Goal: Find specific page/section: Find specific page/section

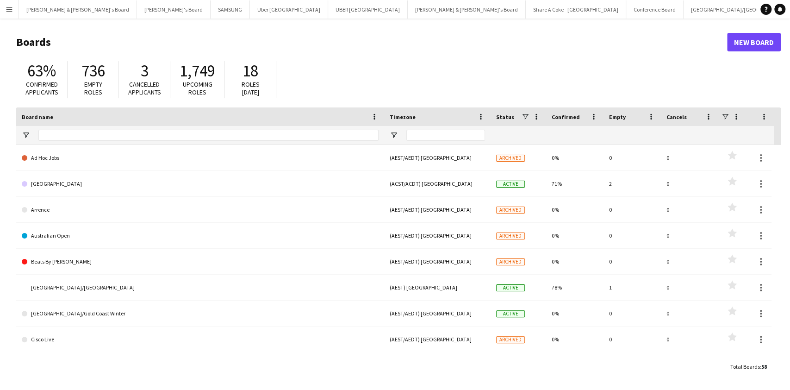
click at [10, 11] on app-icon "Menu" at bounding box center [9, 9] width 7 height 7
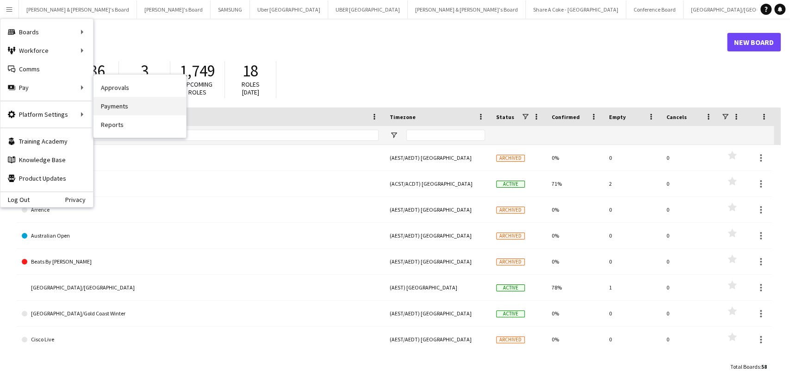
click at [117, 104] on link "Payments" at bounding box center [139, 106] width 93 height 19
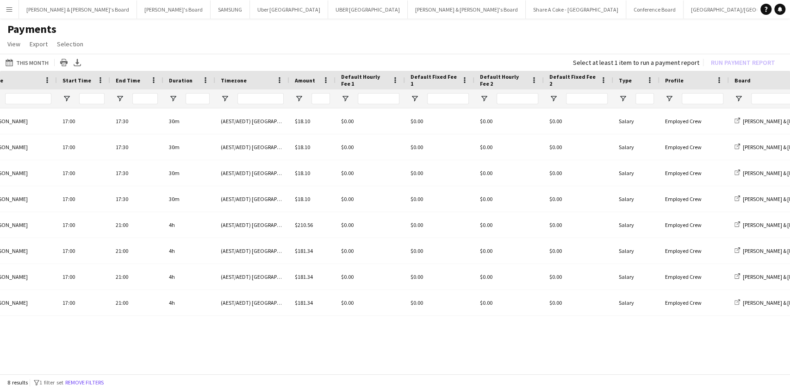
scroll to position [0, 201]
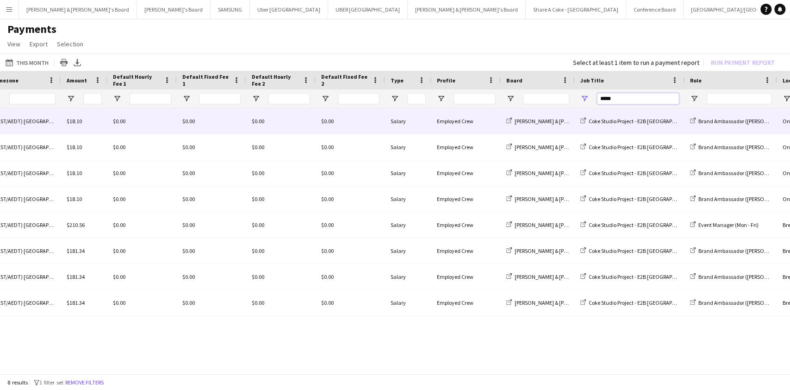
drag, startPoint x: 633, startPoint y: 97, endPoint x: 492, endPoint y: 131, distance: 145.0
click at [492, 131] on div "End Time Duration Timezone" at bounding box center [395, 223] width 790 height 305
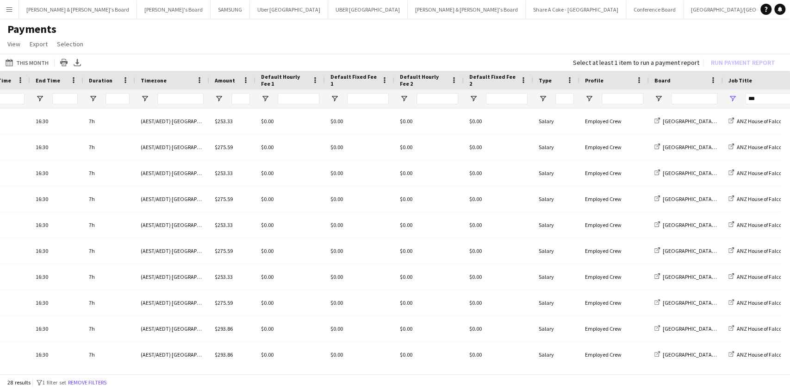
scroll to position [0, 263]
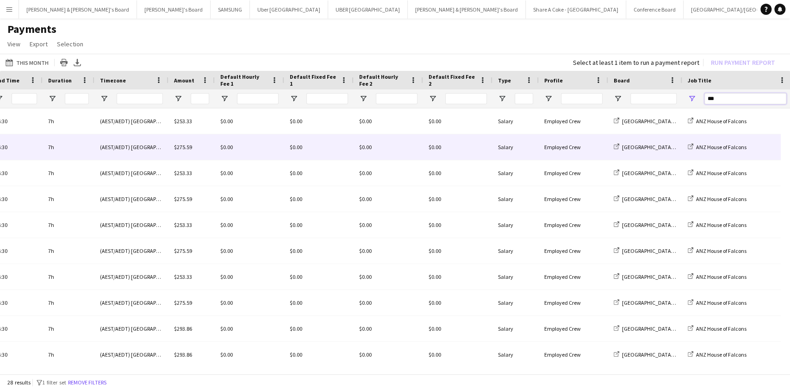
drag, startPoint x: 737, startPoint y: 99, endPoint x: 536, endPoint y: 155, distance: 208.1
click at [536, 155] on div "End Time Duration Timezone" at bounding box center [395, 223] width 790 height 305
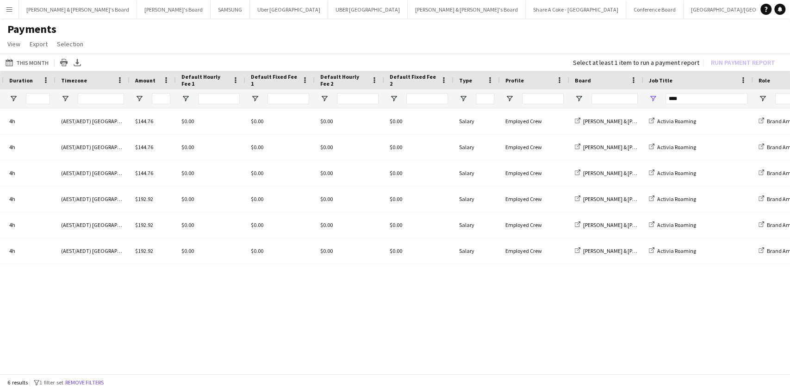
scroll to position [0, 442]
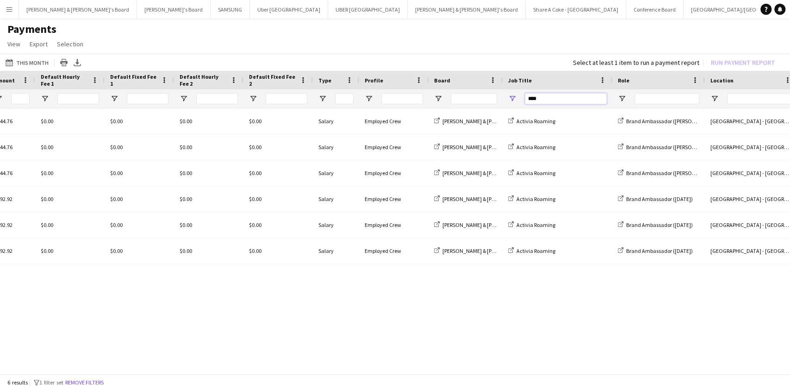
drag, startPoint x: 557, startPoint y: 95, endPoint x: 354, endPoint y: 106, distance: 203.0
click at [354, 106] on div at bounding box center [340, 98] width 1564 height 19
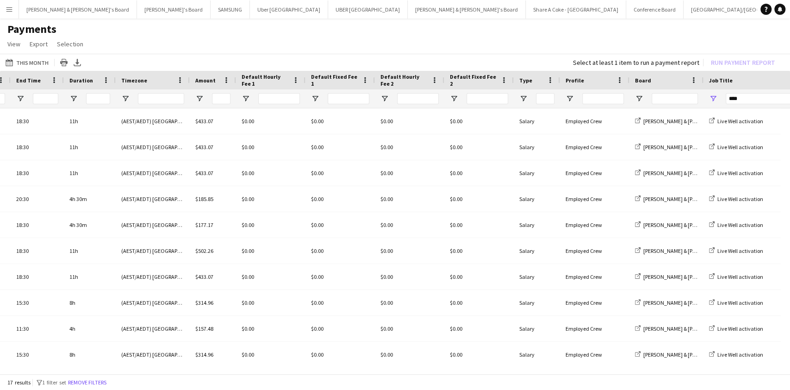
scroll to position [0, 349]
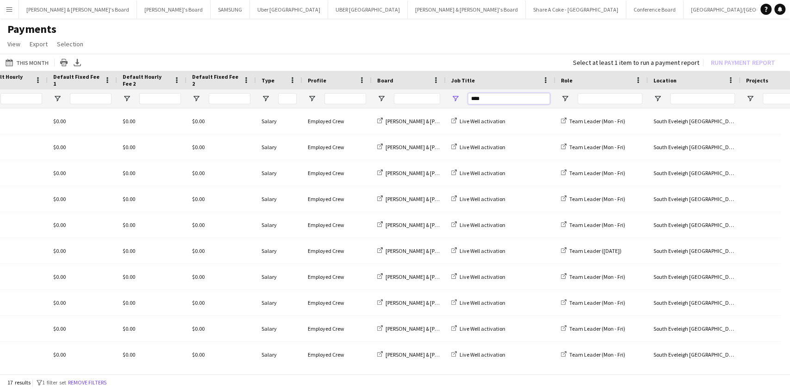
drag, startPoint x: 484, startPoint y: 97, endPoint x: 359, endPoint y: 107, distance: 125.3
click at [359, 107] on div at bounding box center [283, 98] width 1564 height 19
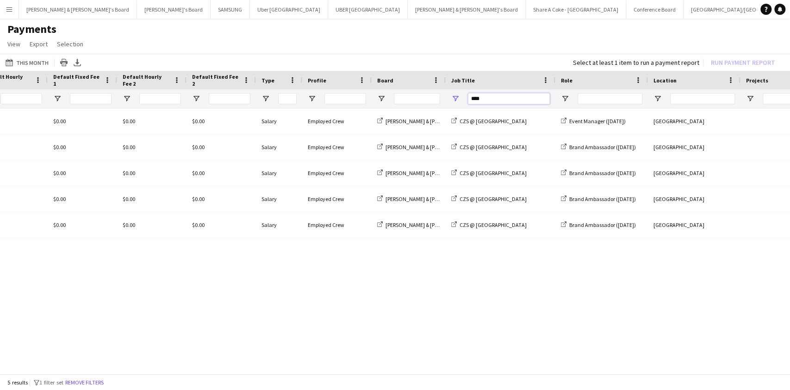
scroll to position [0, 0]
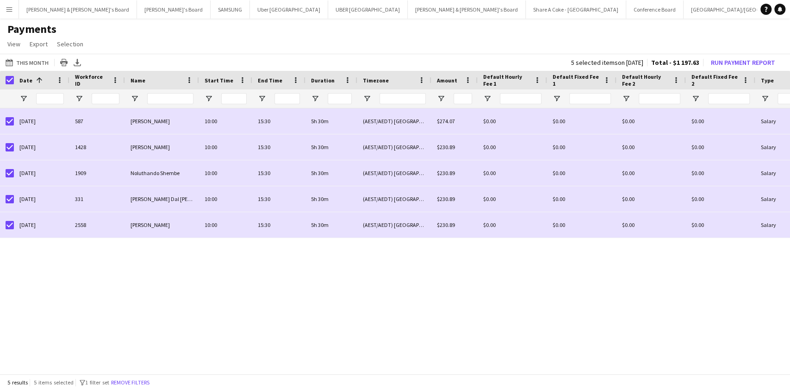
click at [14, 79] on div "Date 1" at bounding box center [42, 80] width 56 height 19
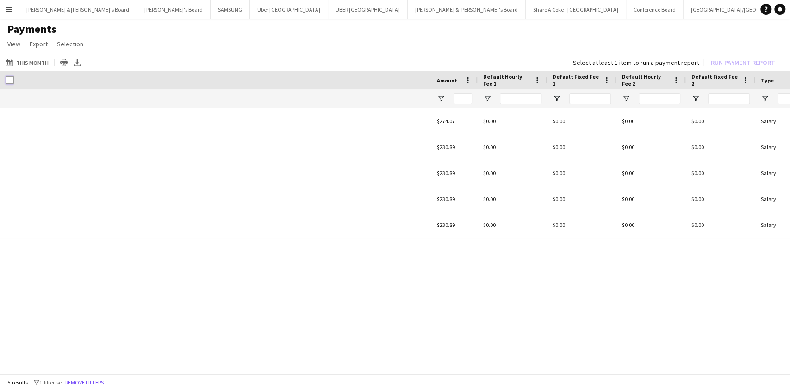
scroll to position [0, 691]
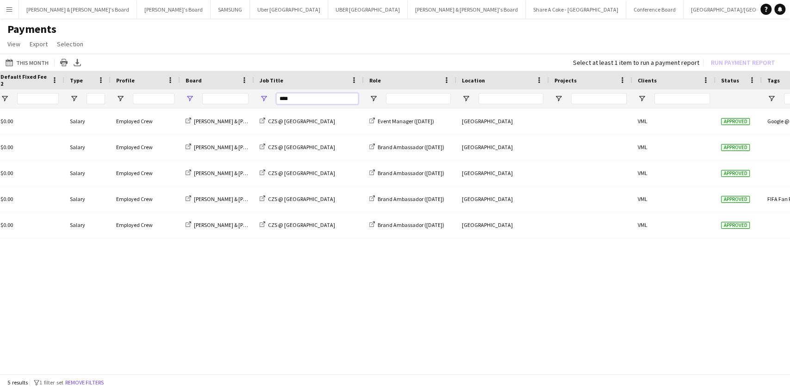
drag, startPoint x: 343, startPoint y: 100, endPoint x: 192, endPoint y: 98, distance: 150.4
click at [192, 98] on div at bounding box center [91, 98] width 1564 height 19
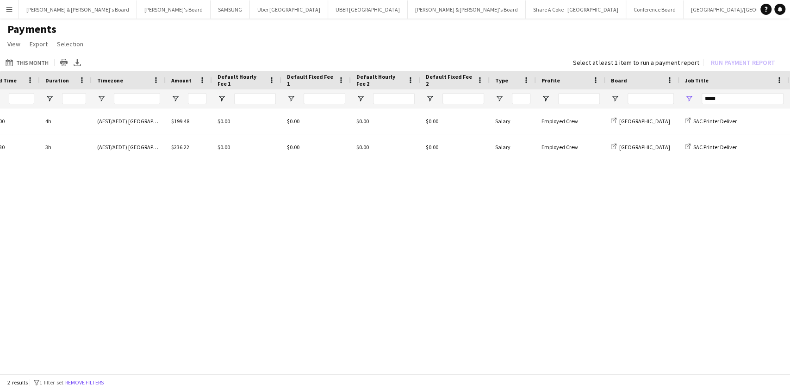
scroll to position [0, 262]
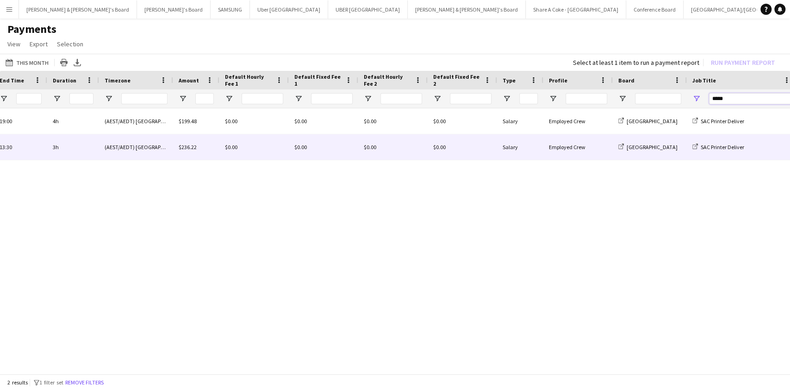
drag, startPoint x: 741, startPoint y: 95, endPoint x: 532, endPoint y: 156, distance: 217.5
click at [532, 156] on div "Default Fixed Fee 1 Default Hourly Fee 2 Default Fixed Fee 2" at bounding box center [395, 223] width 790 height 305
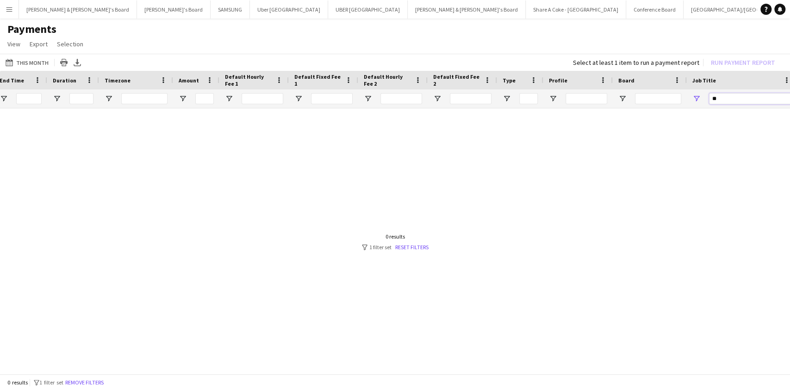
type input "*"
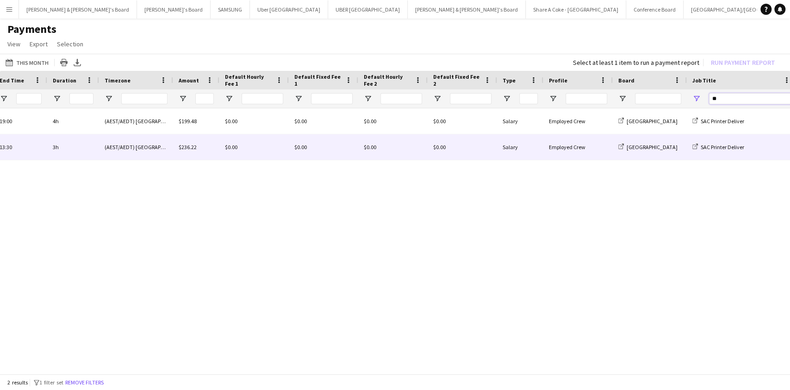
type input "*"
